Goal: Find specific page/section: Find specific page/section

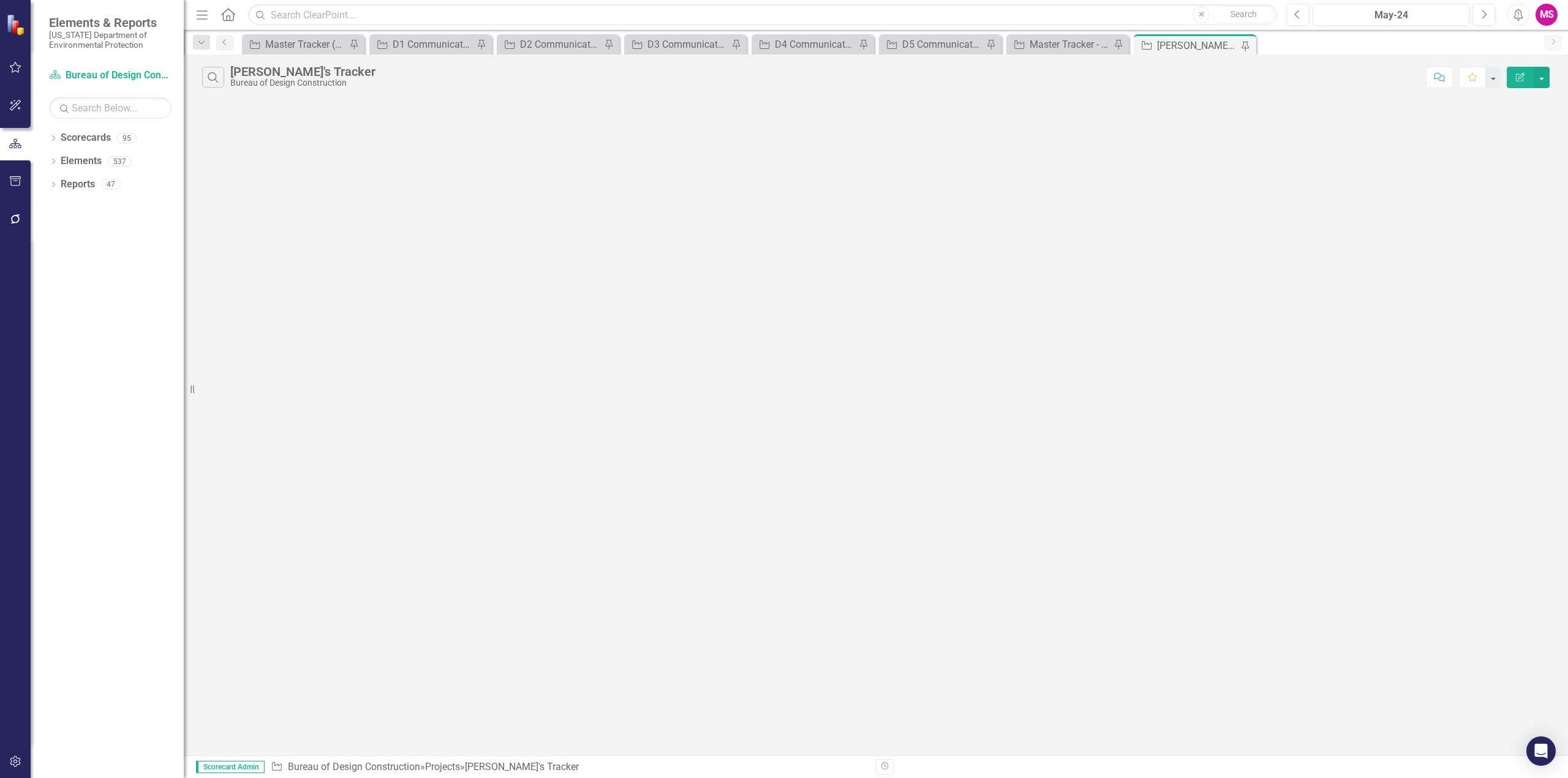
click at [202, 11] on icon "Menu" at bounding box center [202, 14] width 16 height 13
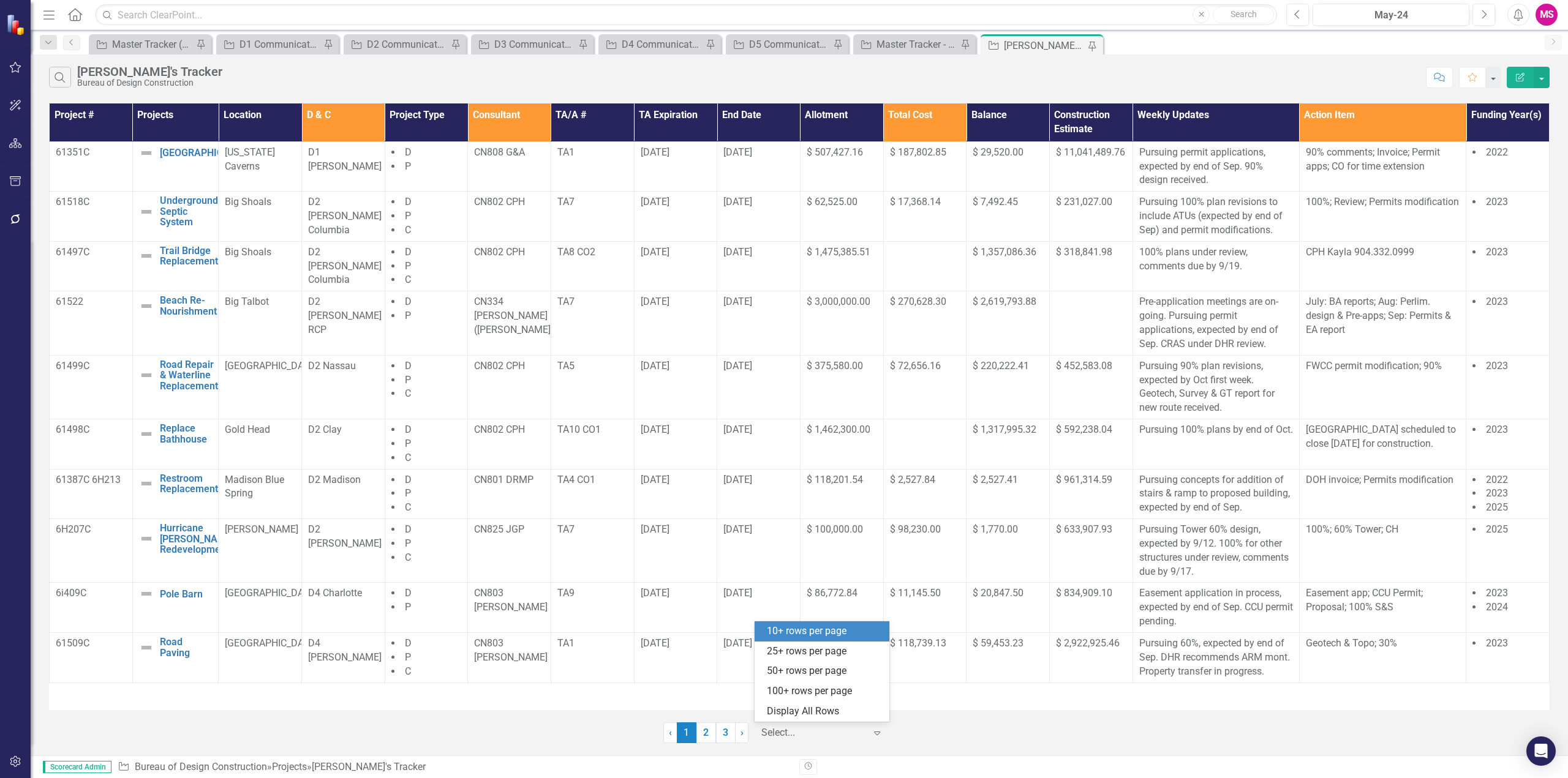
click at [790, 728] on div at bounding box center [813, 733] width 104 height 17
click at [790, 714] on div "Display All Rows" at bounding box center [824, 712] width 115 height 14
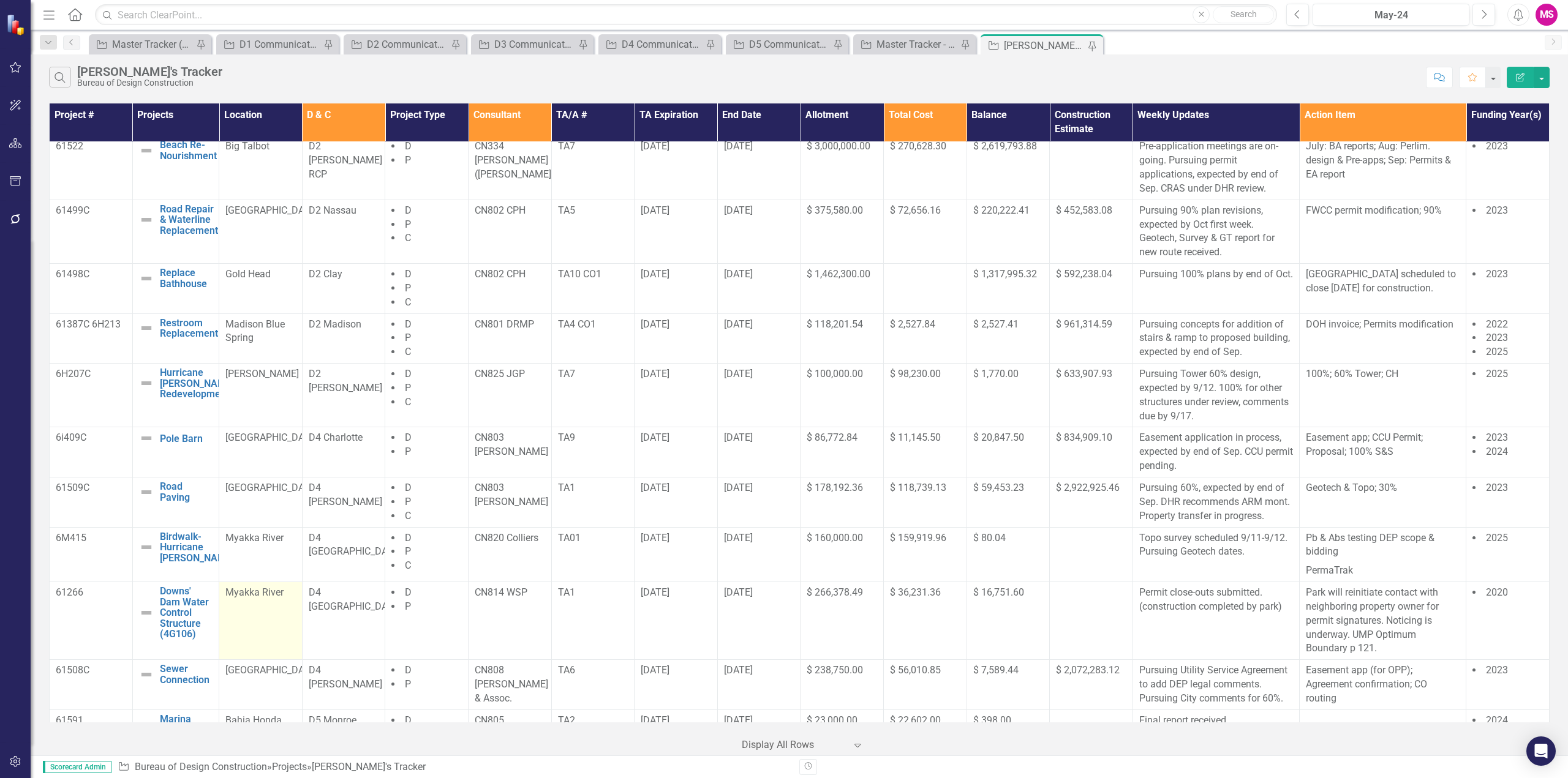
scroll to position [184, 0]
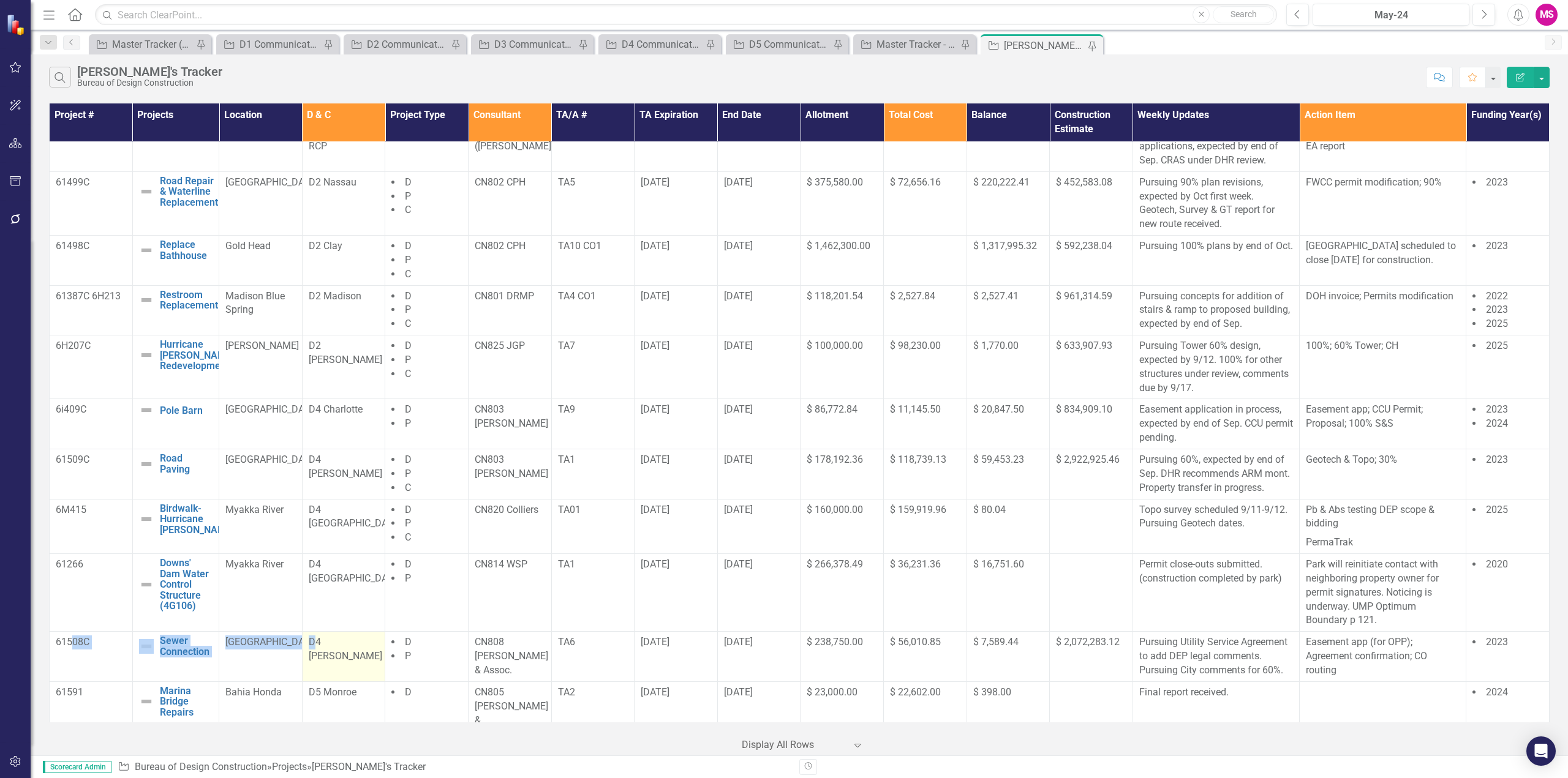
drag, startPoint x: 73, startPoint y: 650, endPoint x: 315, endPoint y: 665, distance: 242.5
click at [315, 665] on tr "61508C Sewer Connection Edit Edit Project Link Open Element Paynes Creek D4 [PE…" at bounding box center [799, 657] width 1500 height 50
click at [164, 44] on div "Master Tracker (External)" at bounding box center [152, 44] width 81 height 15
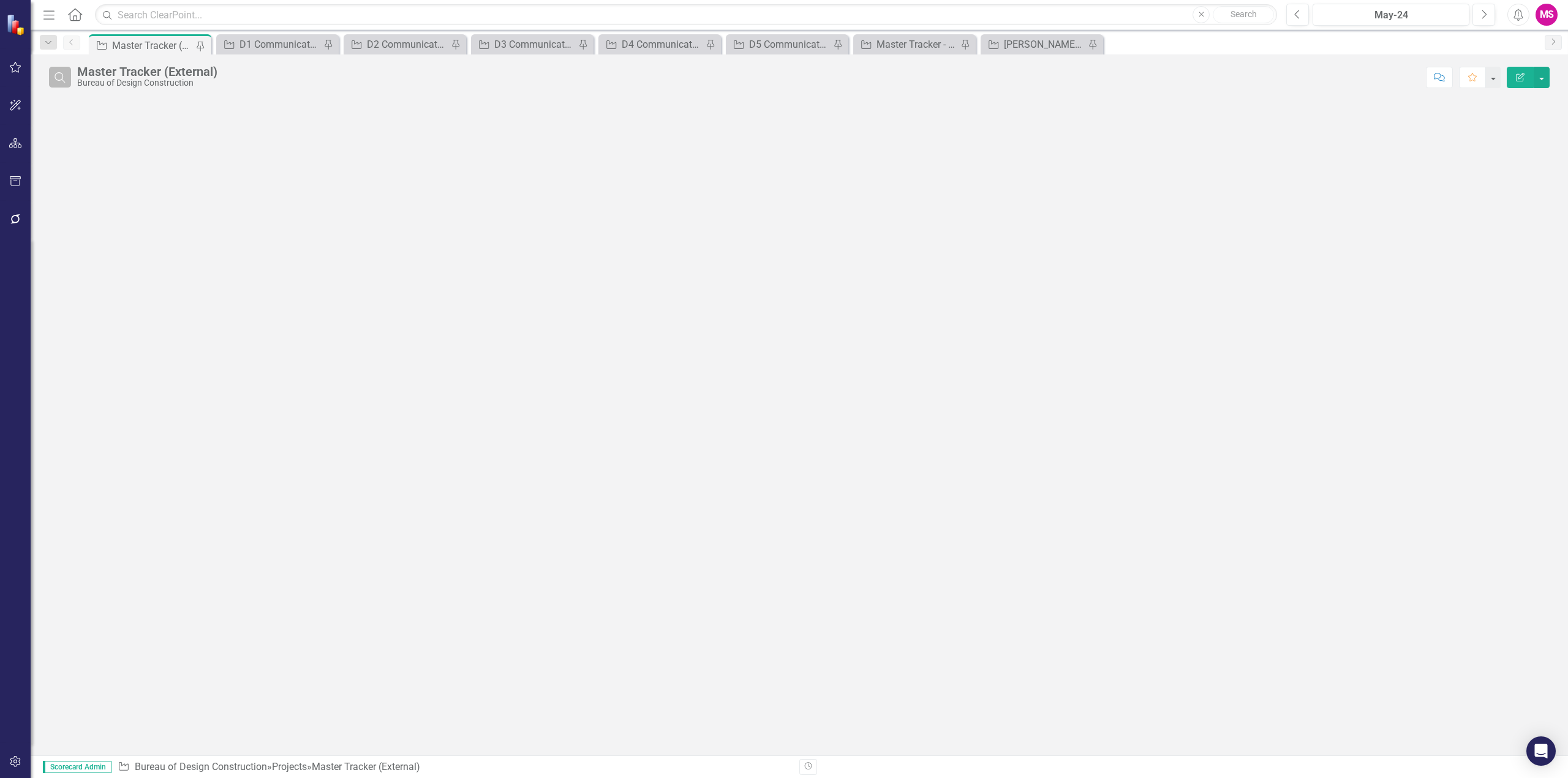
click at [69, 80] on button "Search" at bounding box center [60, 77] width 22 height 21
click at [185, 80] on input "text" at bounding box center [748, 78] width 1342 height 23
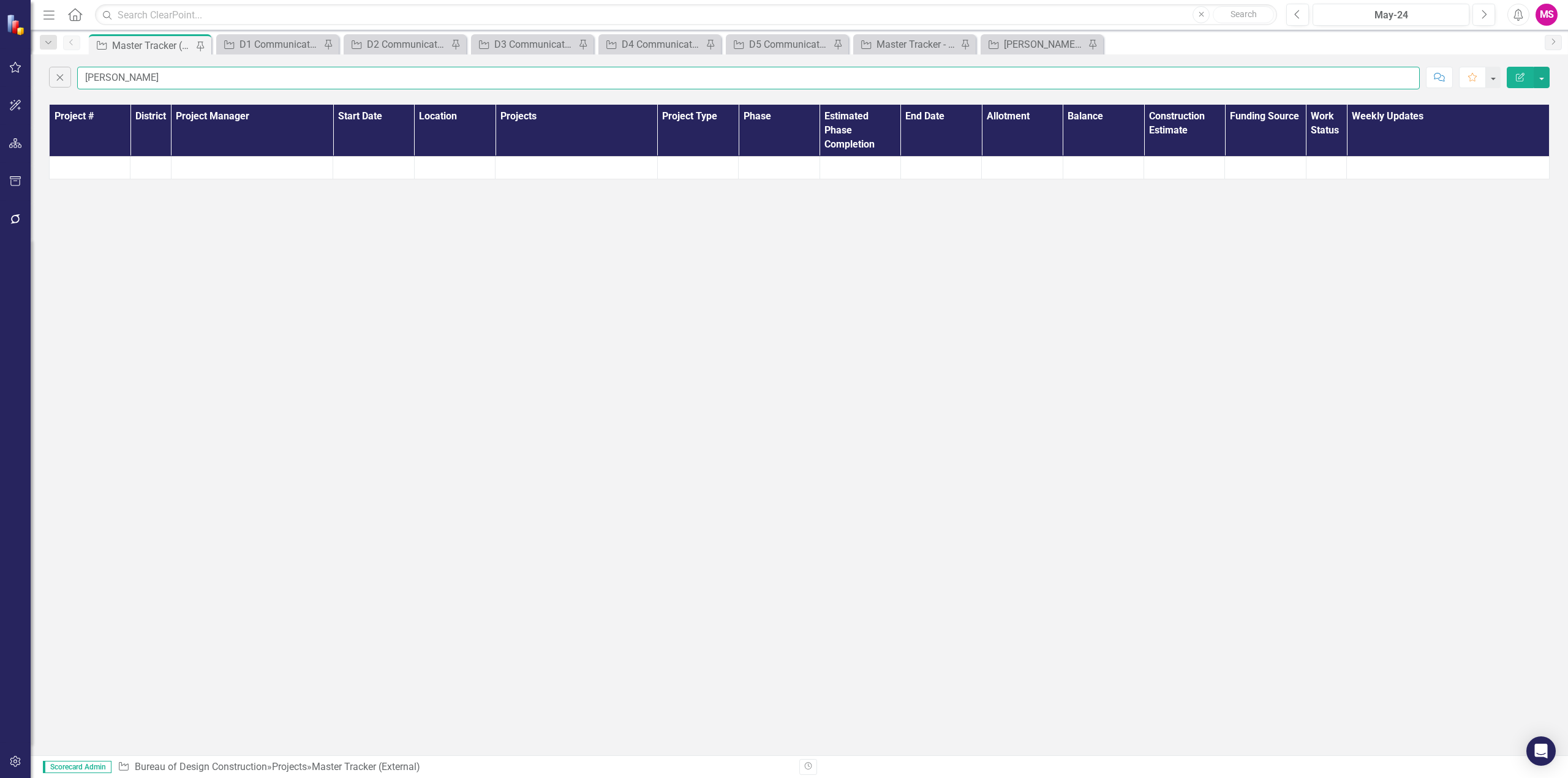
click at [118, 81] on input "[PERSON_NAME]" at bounding box center [748, 78] width 1342 height 23
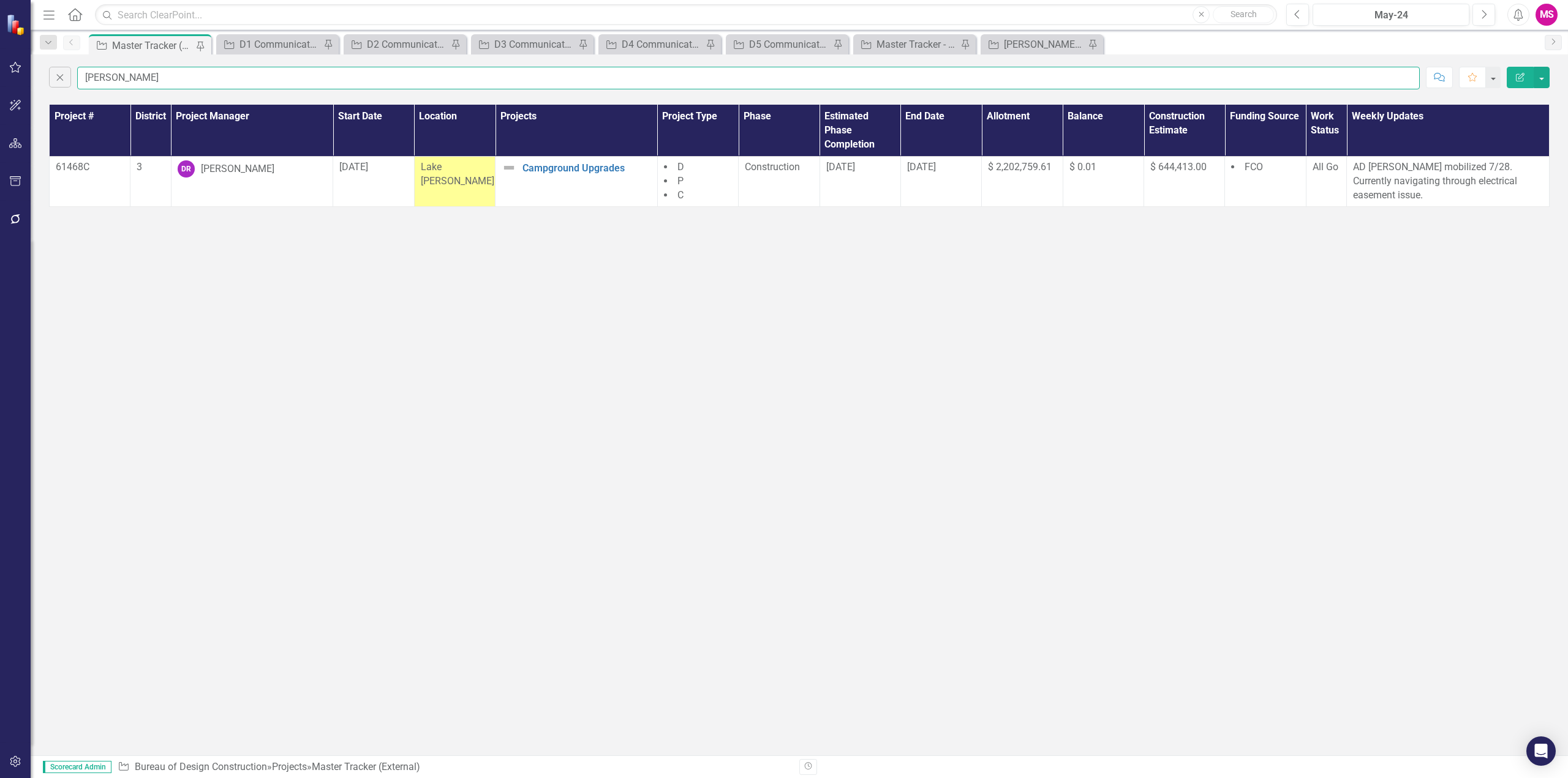
drag, startPoint x: 128, startPoint y: 74, endPoint x: 34, endPoint y: 73, distance: 94.0
click at [34, 73] on div "Close [PERSON_NAME] Comment Favorite Edit Report" at bounding box center [799, 75] width 1537 height 41
type input "[PERSON_NAME]"
